Goal: Task Accomplishment & Management: Manage account settings

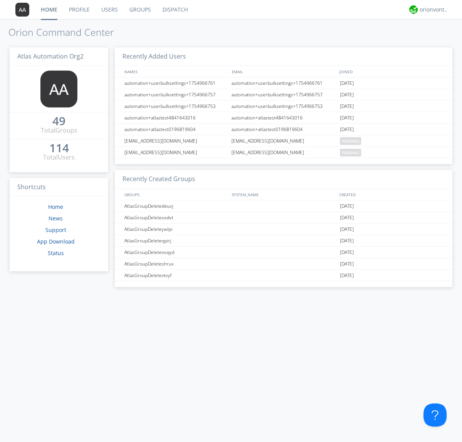
click at [109, 10] on link "Users" at bounding box center [110, 9] width 28 height 19
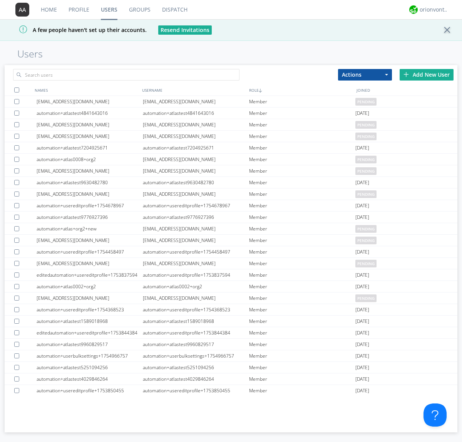
click at [427, 74] on div "Add New User" at bounding box center [427, 75] width 54 height 12
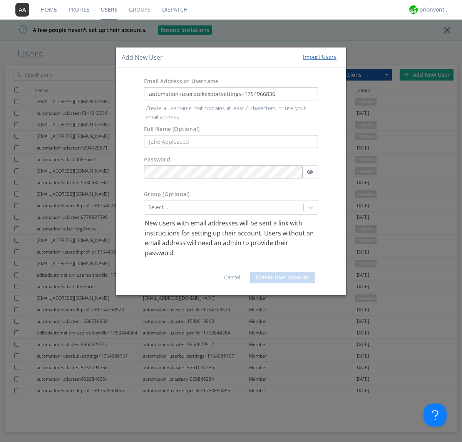
type input "automation+userbulkexportsettings+1754966836"
click at [283, 272] on button "Create User Account" at bounding box center [282, 278] width 65 height 12
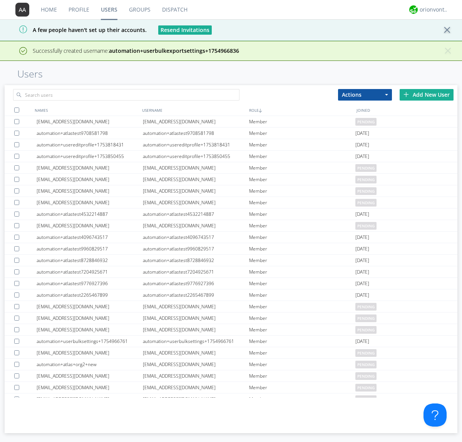
click at [427, 94] on div "Add New User" at bounding box center [427, 95] width 54 height 12
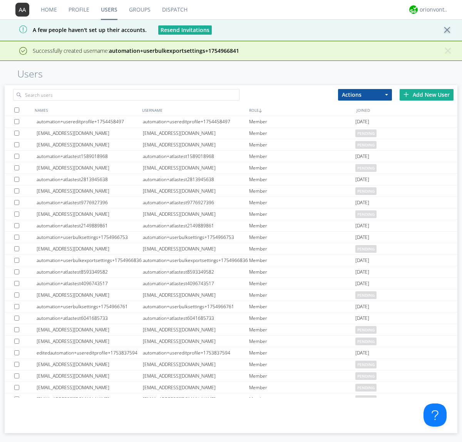
click at [427, 94] on div "Add New User" at bounding box center [427, 95] width 54 height 12
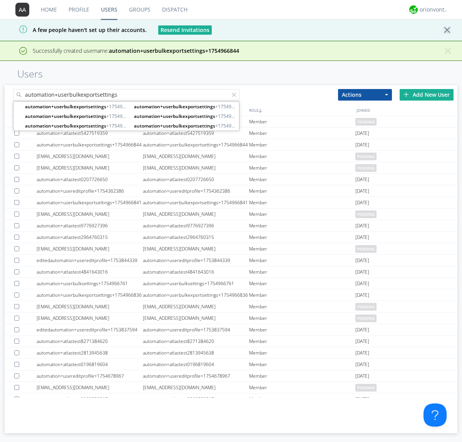
type input "automation+userbulkexportsettings"
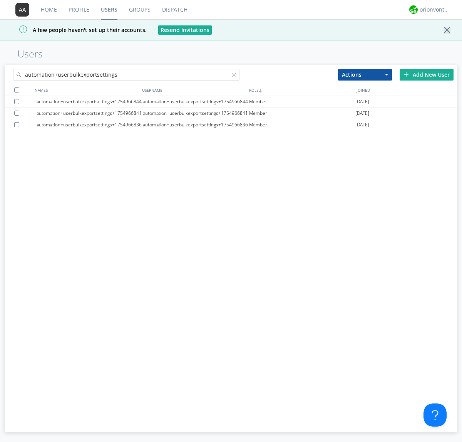
click at [17, 90] on div at bounding box center [16, 89] width 5 height 5
click at [365, 74] on button "Actions" at bounding box center [365, 75] width 54 height 12
click at [0, 0] on link "Export Users" at bounding box center [0, 0] width 0 height 0
click at [236, 76] on div at bounding box center [236, 76] width 8 height 8
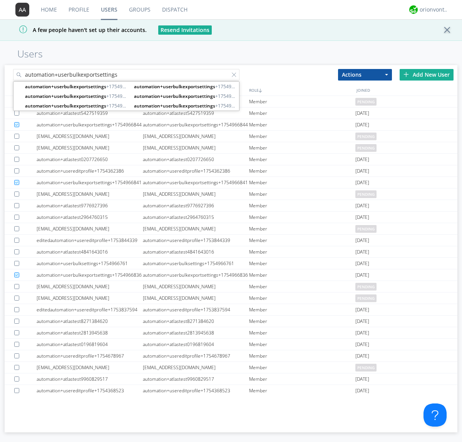
type input "automation+userbulkexportsettings"
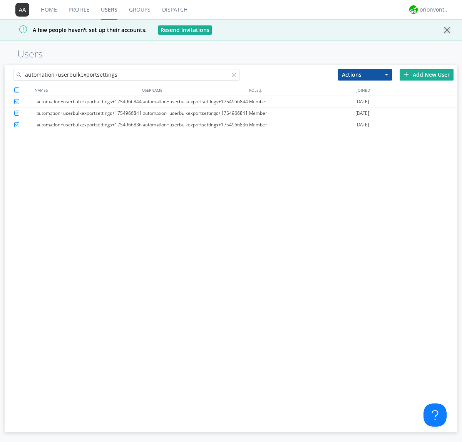
click at [365, 74] on button "Actions" at bounding box center [365, 75] width 54 height 12
click at [0, 0] on link "Delete User" at bounding box center [0, 0] width 0 height 0
